Goal: Information Seeking & Learning: Learn about a topic

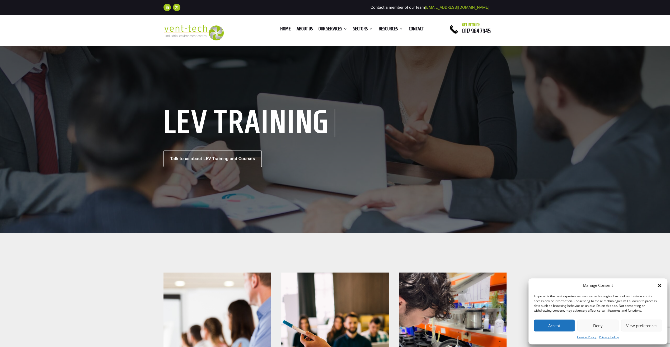
click at [565, 331] on button "Accept" at bounding box center [554, 326] width 41 height 12
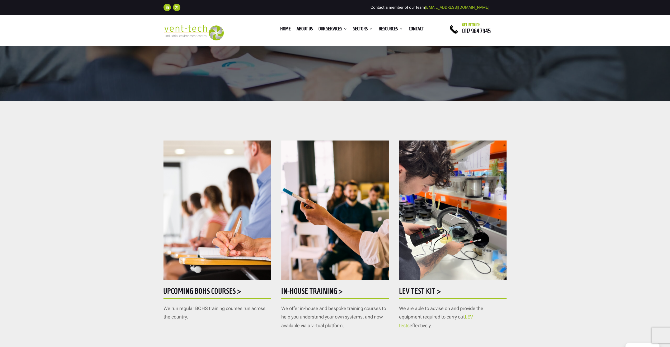
scroll to position [158, 0]
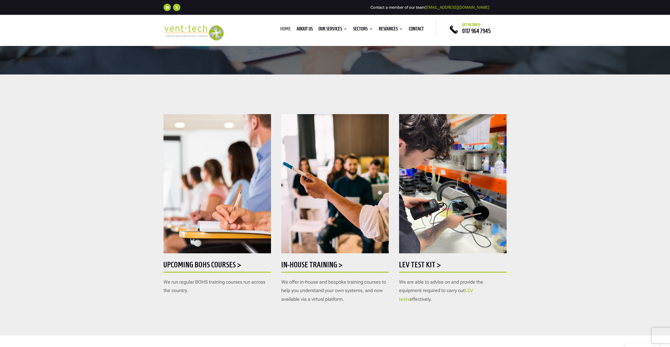
click at [280, 27] on link "Home" at bounding box center [285, 30] width 11 height 6
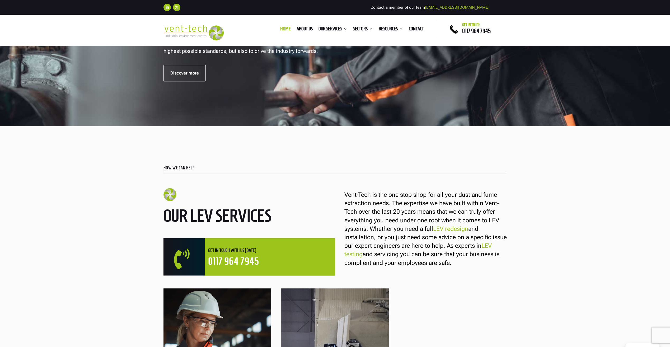
scroll to position [132, 0]
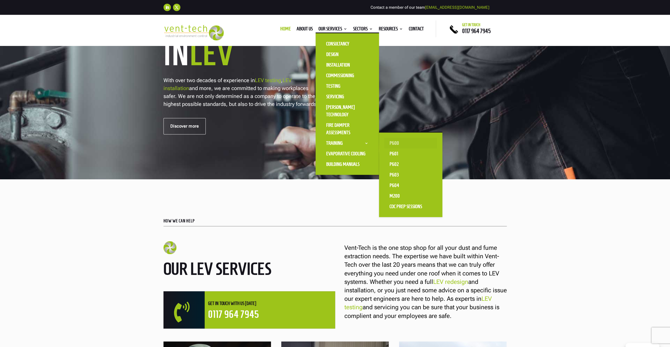
click at [395, 142] on link "P600" at bounding box center [410, 143] width 53 height 11
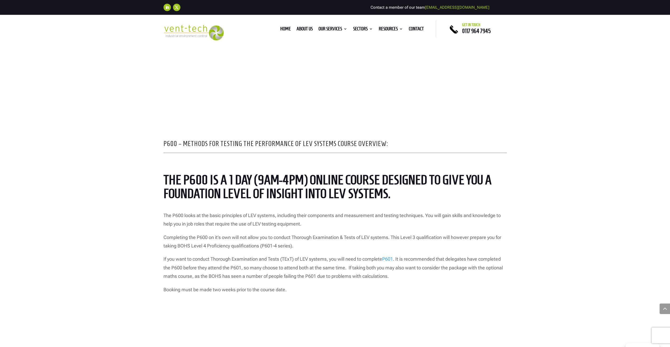
scroll to position [423, 0]
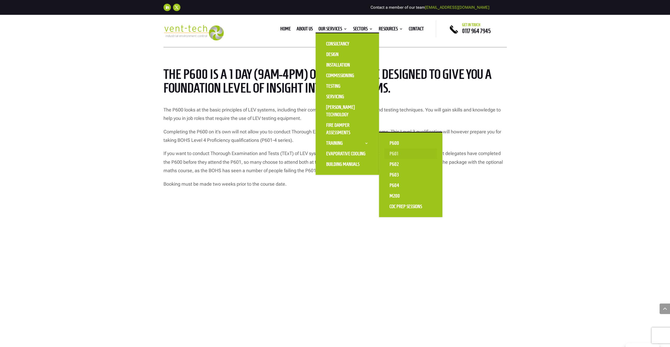
click at [394, 154] on link "P601" at bounding box center [410, 153] width 53 height 11
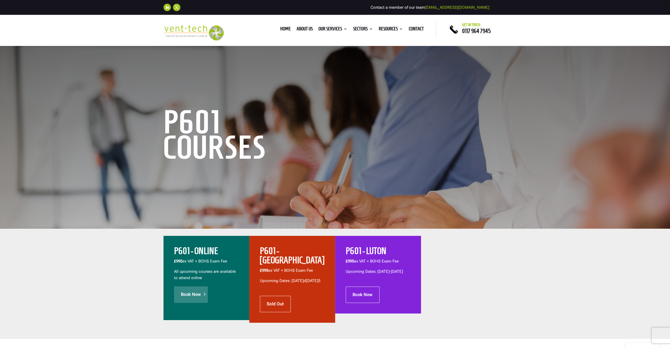
click at [187, 291] on link "Book Now" at bounding box center [191, 294] width 34 height 16
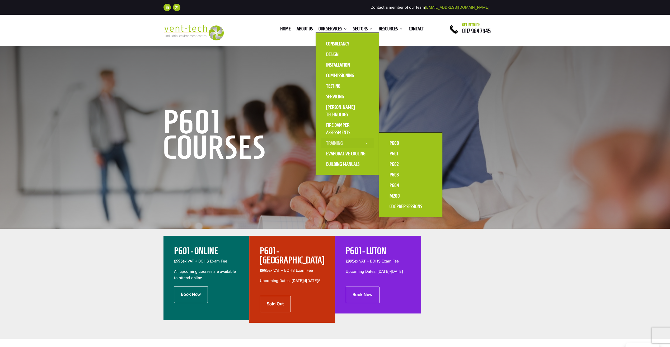
click at [365, 145] on link "Training" at bounding box center [347, 143] width 53 height 11
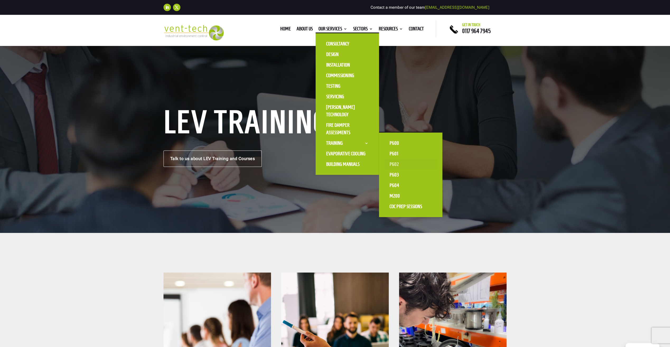
click at [390, 162] on link "P602" at bounding box center [410, 164] width 53 height 11
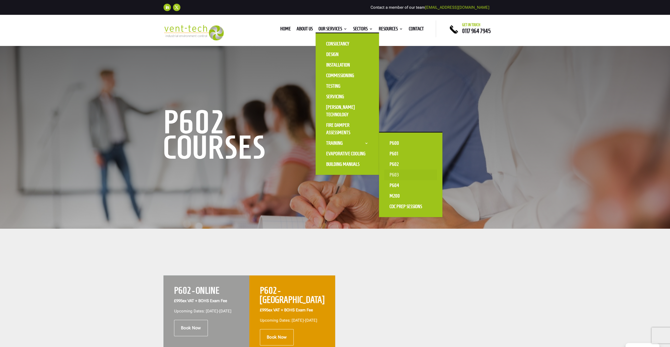
click at [394, 173] on link "P603" at bounding box center [410, 175] width 53 height 11
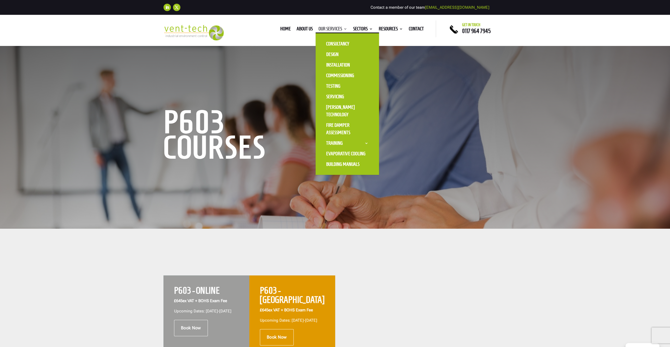
click at [324, 27] on link "Our Services" at bounding box center [333, 30] width 29 height 6
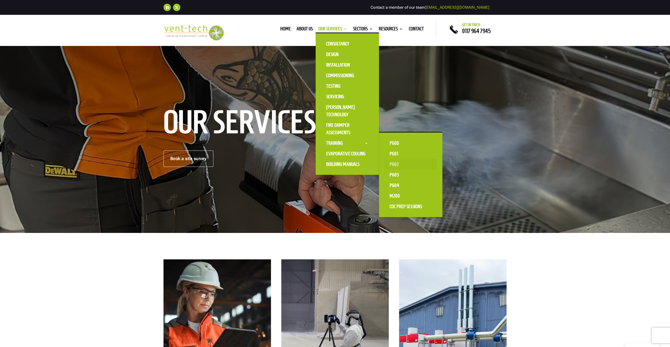
click at [392, 163] on link "P602" at bounding box center [410, 164] width 53 height 11
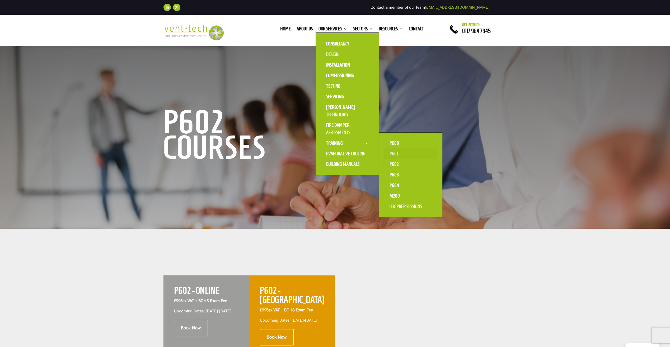
click at [392, 151] on link "P601" at bounding box center [410, 153] width 53 height 11
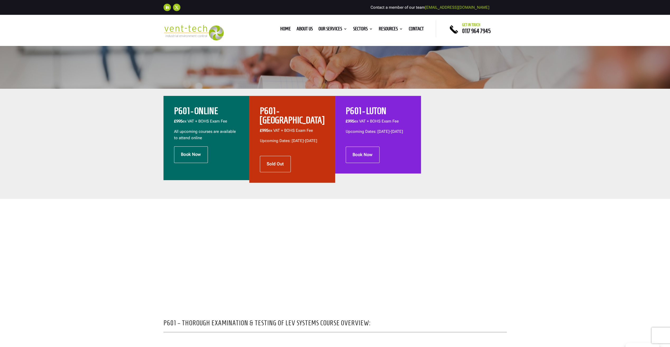
scroll to position [106, 0]
